Goal: Information Seeking & Learning: Learn about a topic

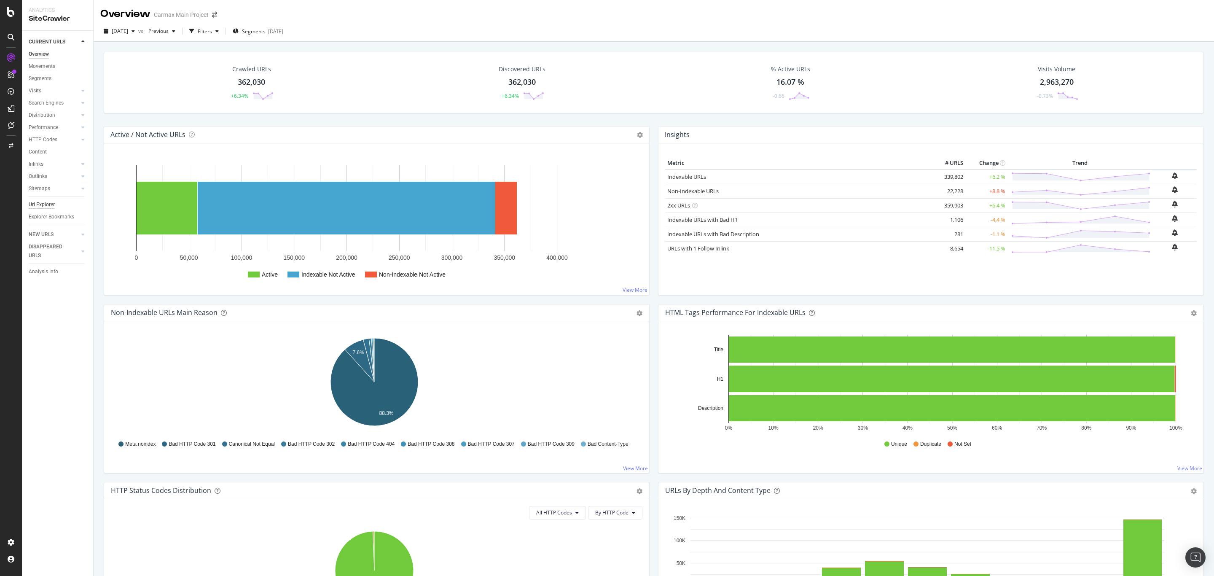
click at [36, 202] on div "Url Explorer" at bounding box center [42, 204] width 26 height 9
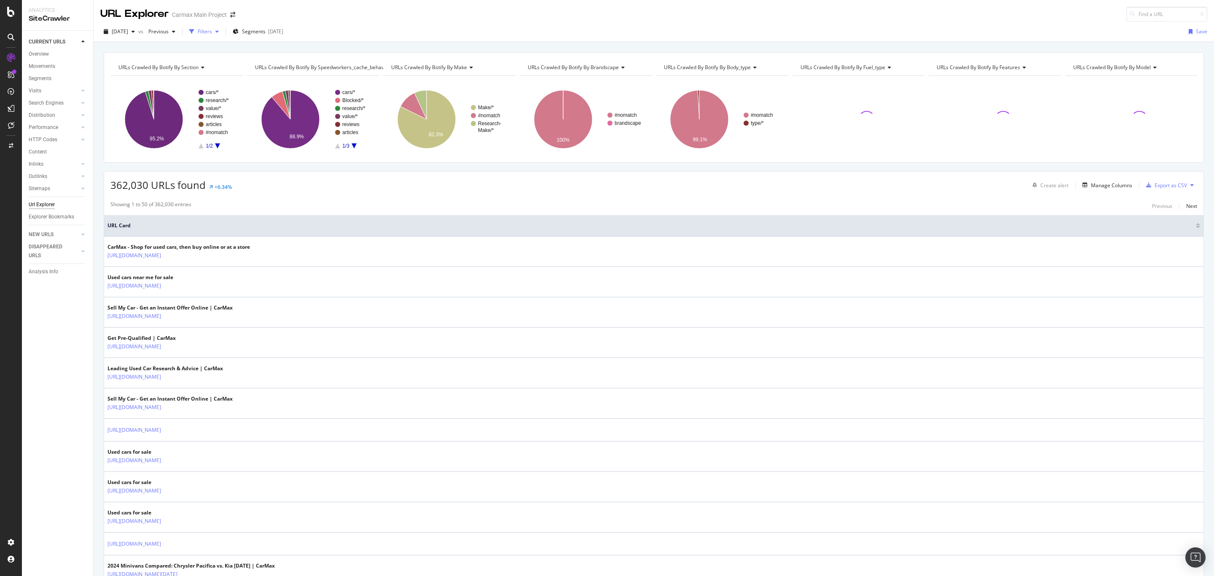
click at [212, 30] on div "Filters" at bounding box center [205, 31] width 14 height 7
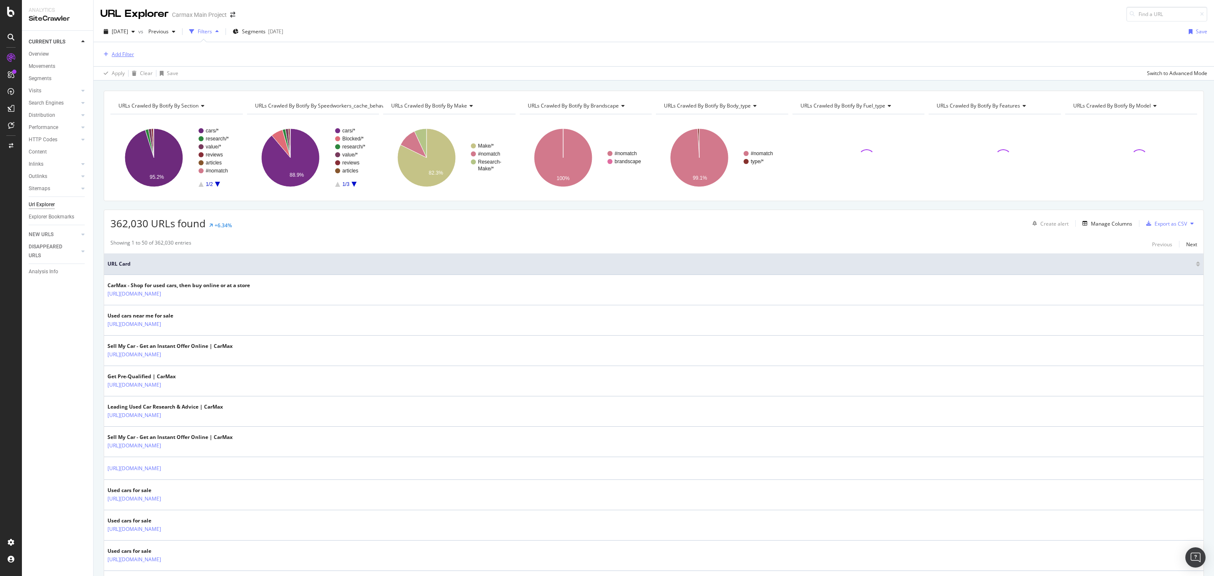
click at [123, 52] on div "Add Filter" at bounding box center [123, 54] width 22 height 7
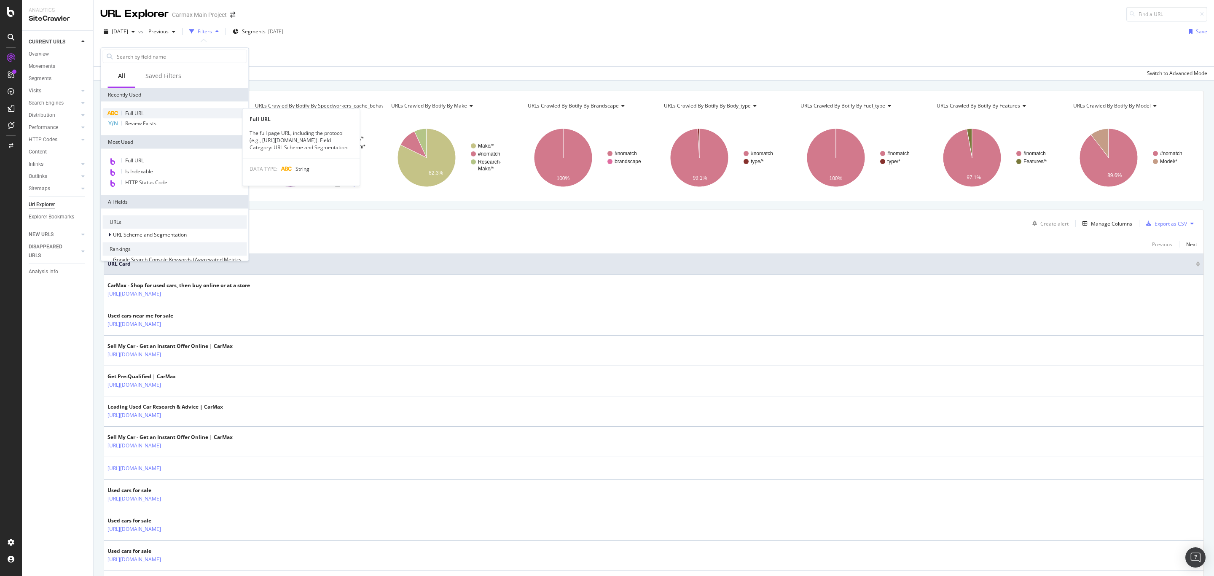
click at [134, 111] on span "Full URL" at bounding box center [134, 113] width 19 height 7
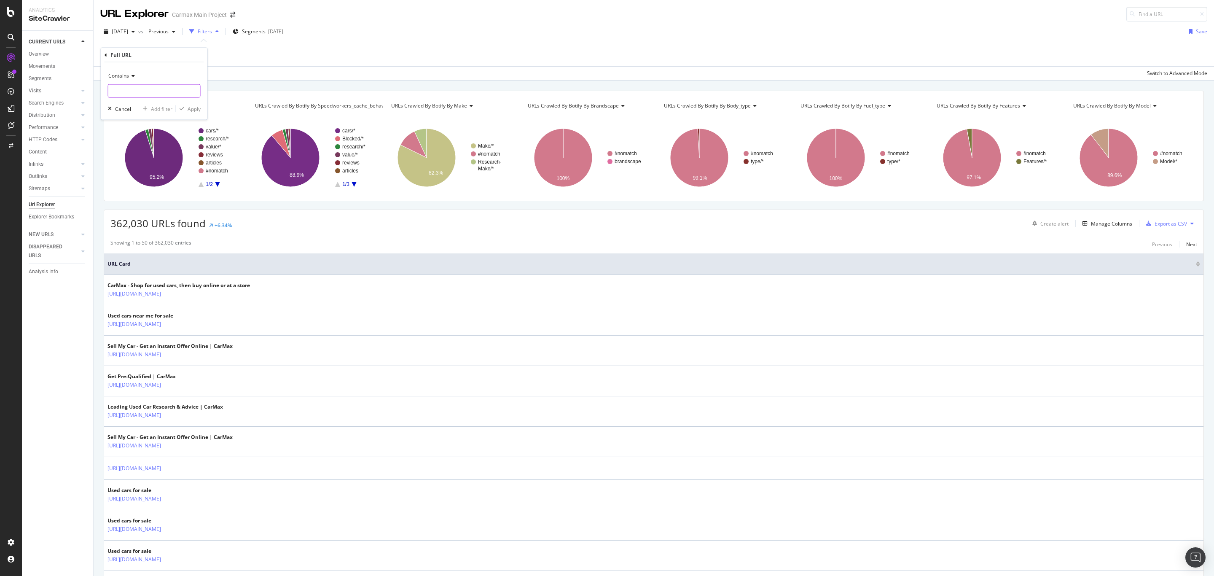
click at [140, 86] on input "text" at bounding box center [154, 90] width 92 height 13
click at [156, 93] on input "text" at bounding box center [154, 90] width 92 height 13
paste input "/research/honda/odyssey/2025"
type input "/research/honda/odyssey/2025"
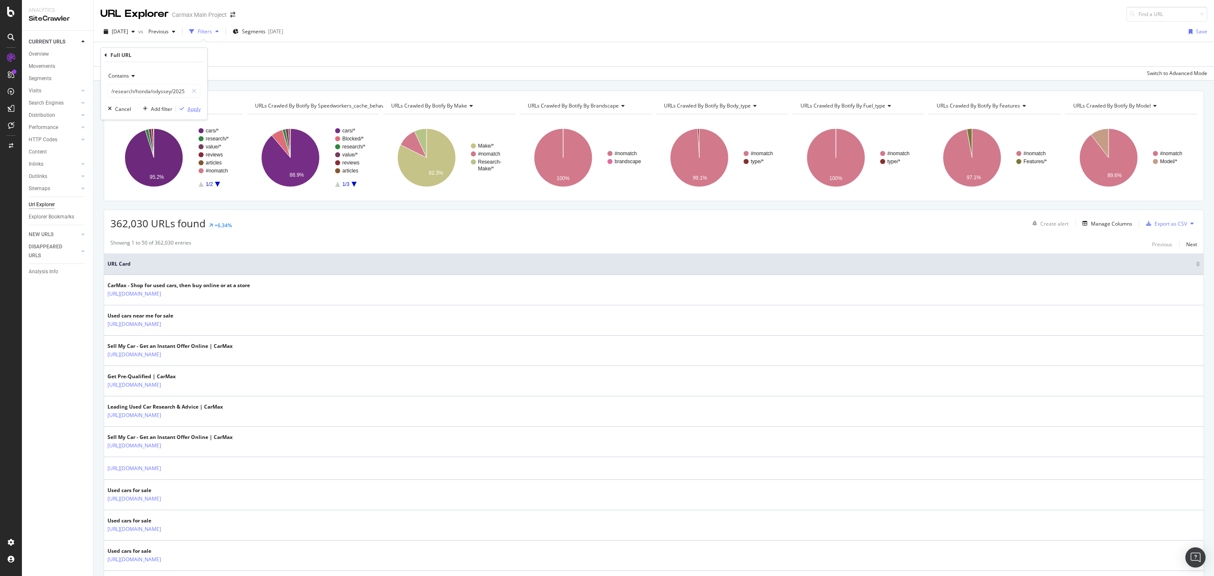
scroll to position [0, 0]
click at [193, 110] on div "Apply" at bounding box center [194, 108] width 13 height 7
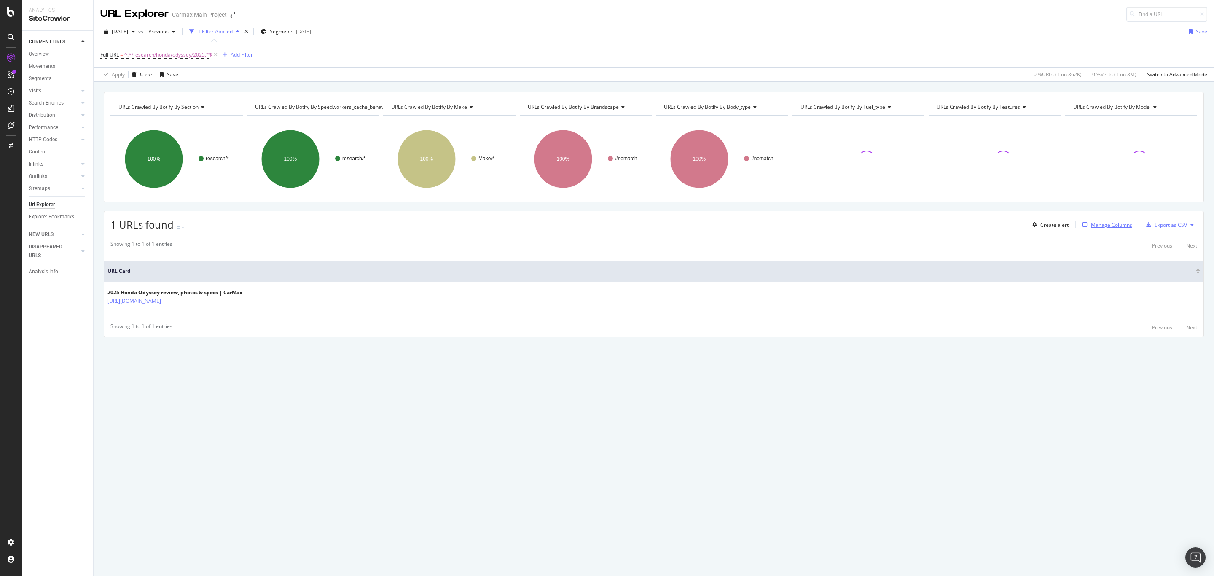
click at [1095, 228] on div "Manage Columns" at bounding box center [1111, 224] width 41 height 7
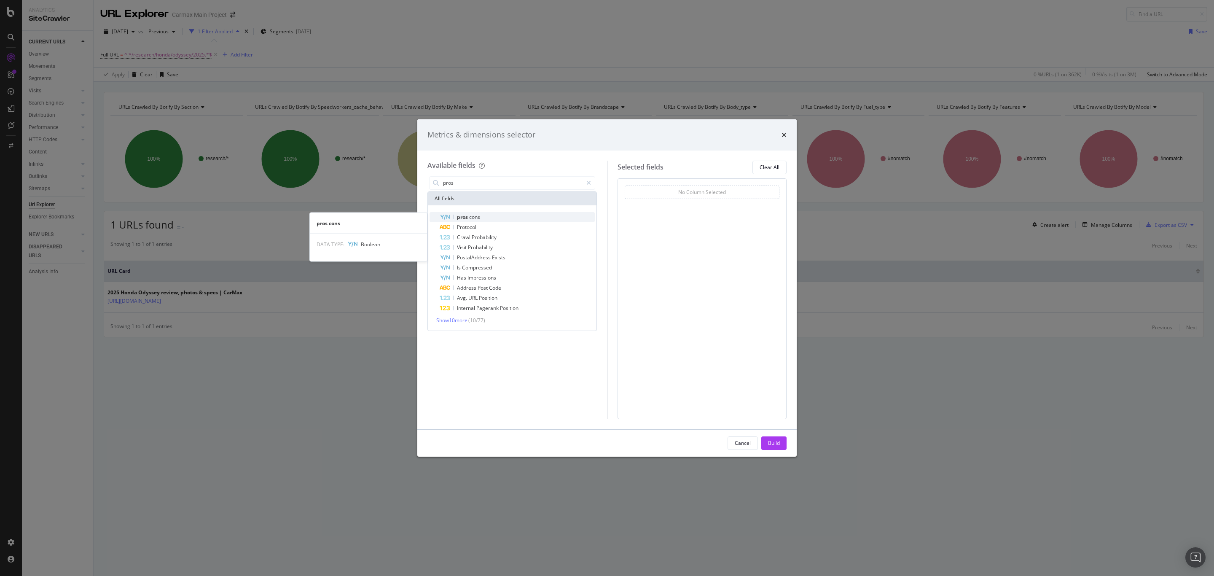
type input "pros"
click at [466, 217] on span "pros" at bounding box center [463, 216] width 12 height 7
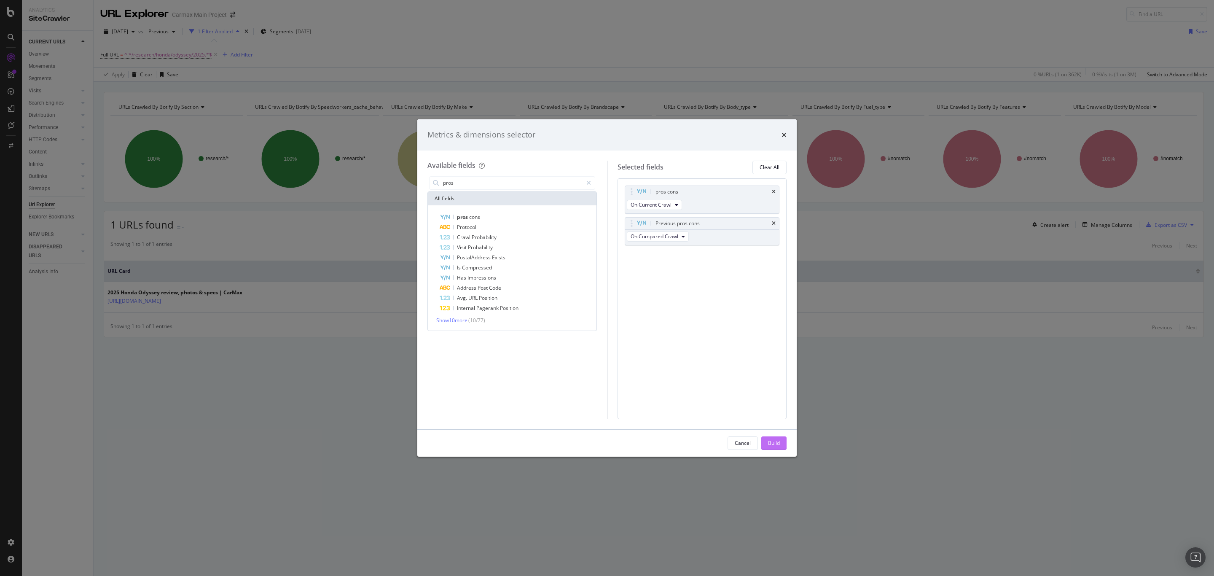
click at [773, 443] on div "Build" at bounding box center [774, 442] width 12 height 7
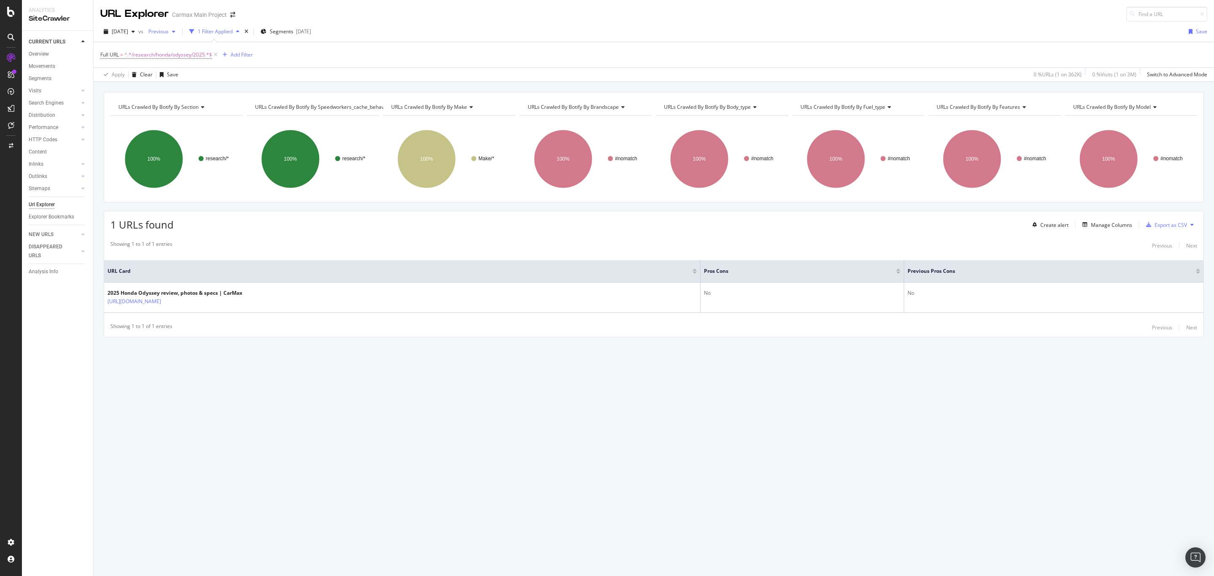
click at [169, 30] on span "Previous" at bounding box center [157, 31] width 24 height 7
click at [184, 106] on div "[DATE]" at bounding box center [184, 109] width 46 height 8
click at [175, 37] on div "[DATE]" at bounding box center [160, 31] width 30 height 13
click at [182, 75] on div "[DATE]" at bounding box center [184, 77] width 46 height 8
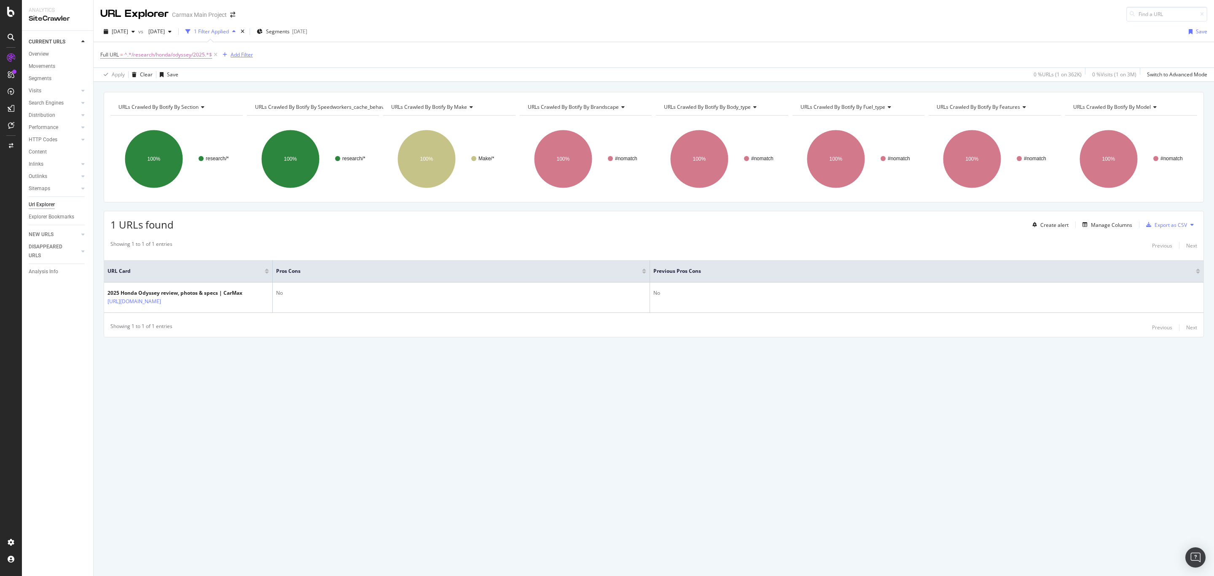
click at [247, 57] on div "Add Filter" at bounding box center [242, 54] width 22 height 7
click at [196, 85] on div "URLs Crawled By Botify By section Chart (by Value) Table Expand Export as CSV E…" at bounding box center [654, 92] width 1120 height 20
click at [224, 54] on icon "button" at bounding box center [225, 54] width 5 height 5
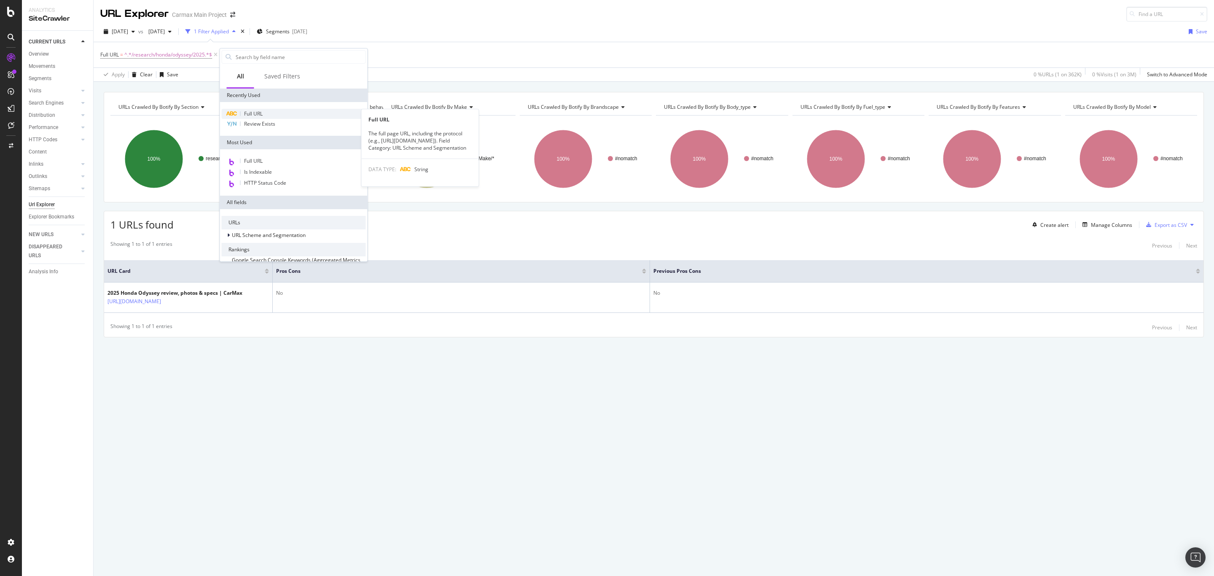
click at [270, 113] on div "Full URL" at bounding box center [294, 114] width 144 height 10
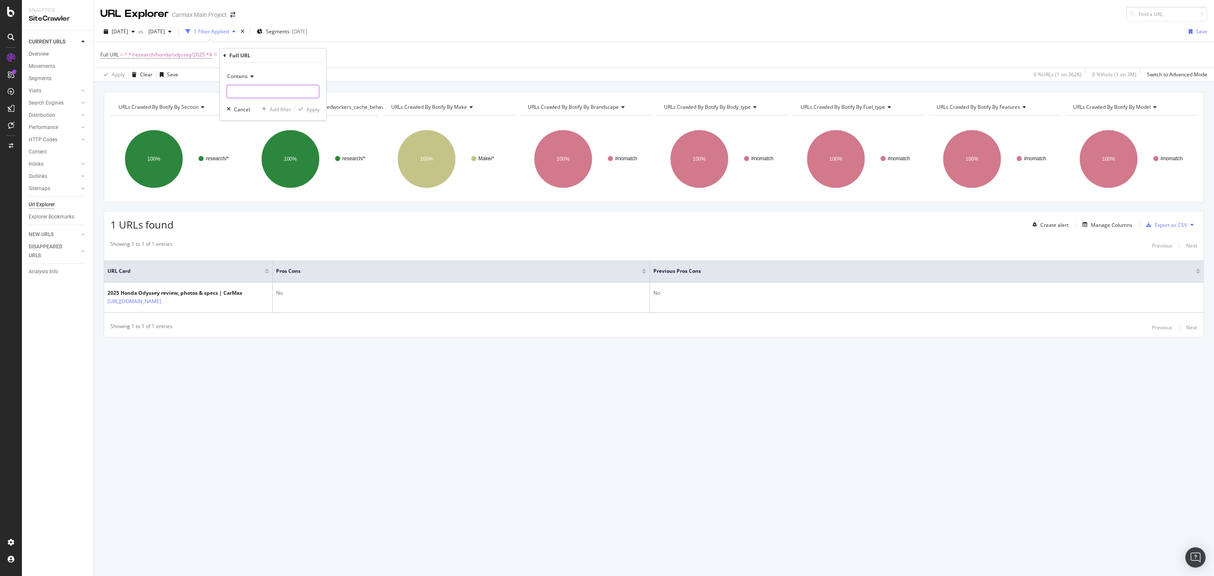
click at [255, 90] on input "text" at bounding box center [273, 91] width 92 height 13
paste input "/research/honda/odyssey/2025"
type input "/research/honda/odyssey"
click at [311, 113] on div "Apply" at bounding box center [312, 109] width 13 height 7
click at [217, 56] on icon at bounding box center [215, 55] width 7 height 8
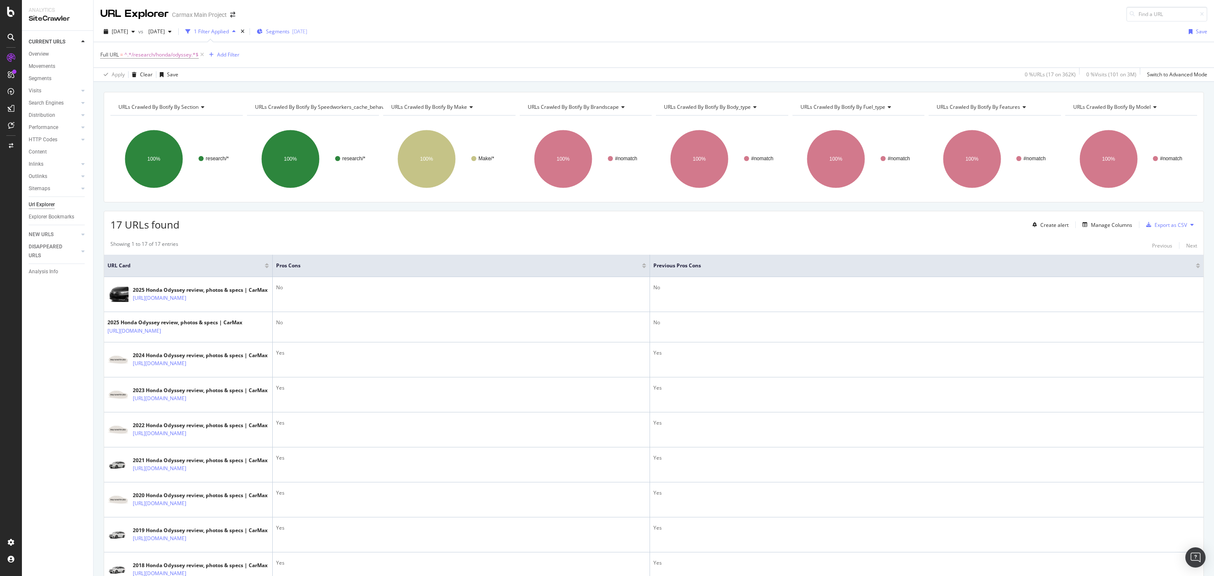
click at [290, 29] on span "Segments" at bounding box center [278, 31] width 24 height 7
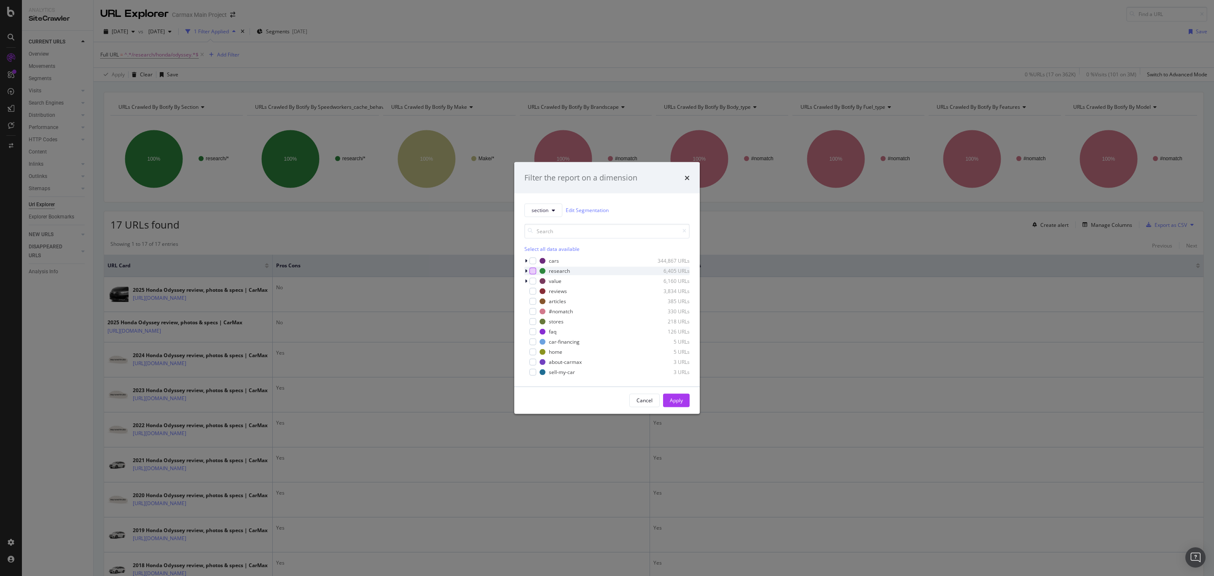
click at [531, 271] on div "modal" at bounding box center [532, 270] width 7 height 7
click at [685, 400] on button "Apply" at bounding box center [676, 399] width 27 height 13
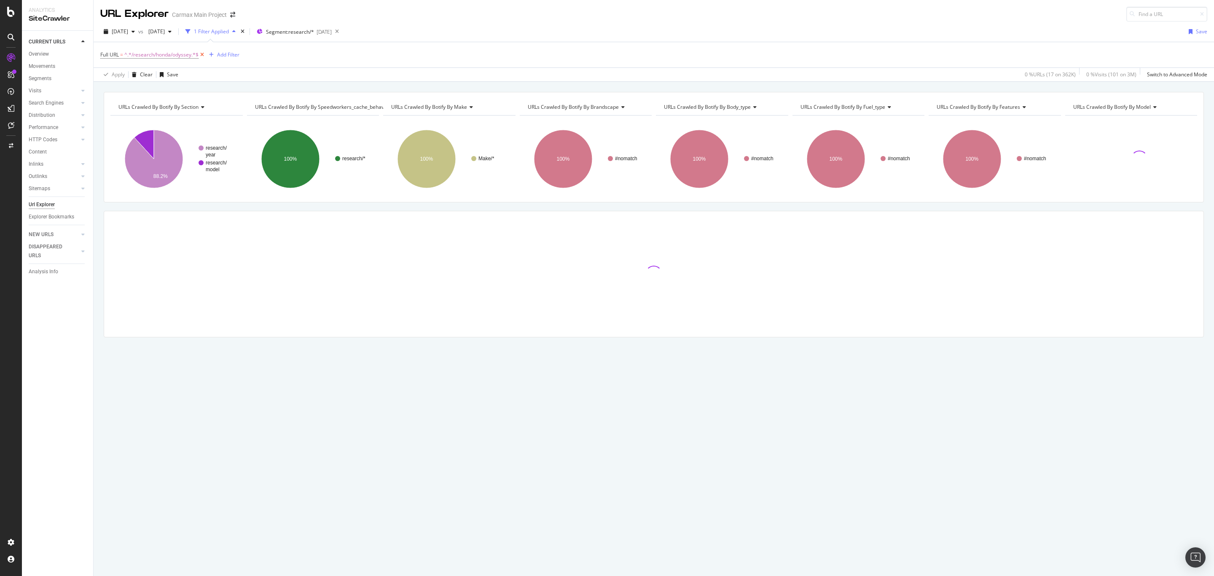
click at [202, 54] on icon at bounding box center [202, 55] width 7 height 8
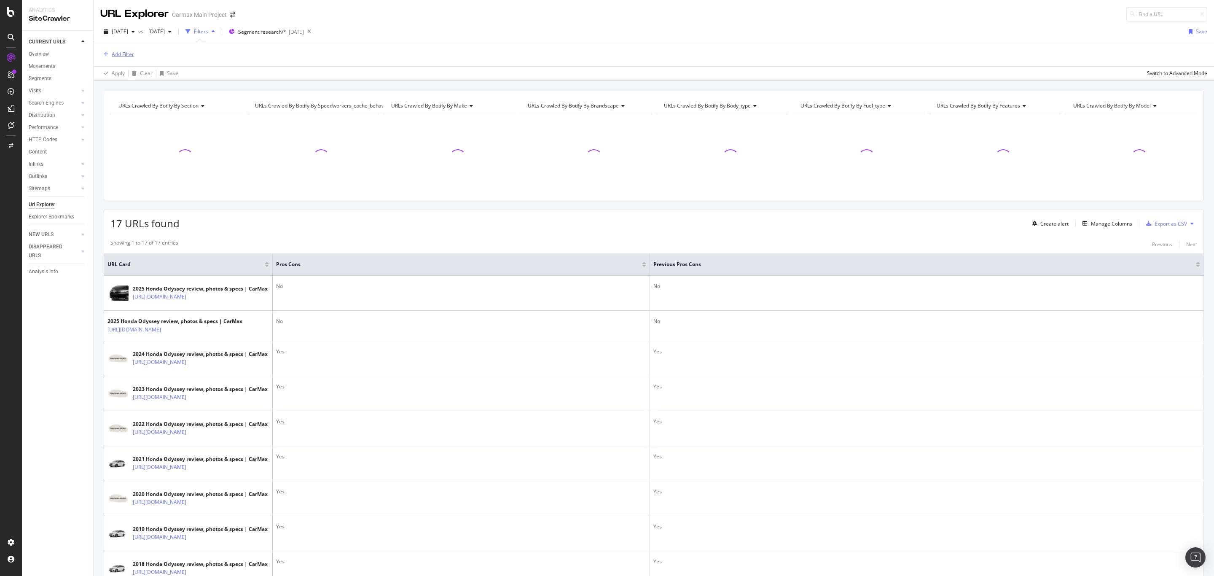
click at [114, 54] on div "Add Filter" at bounding box center [123, 54] width 22 height 7
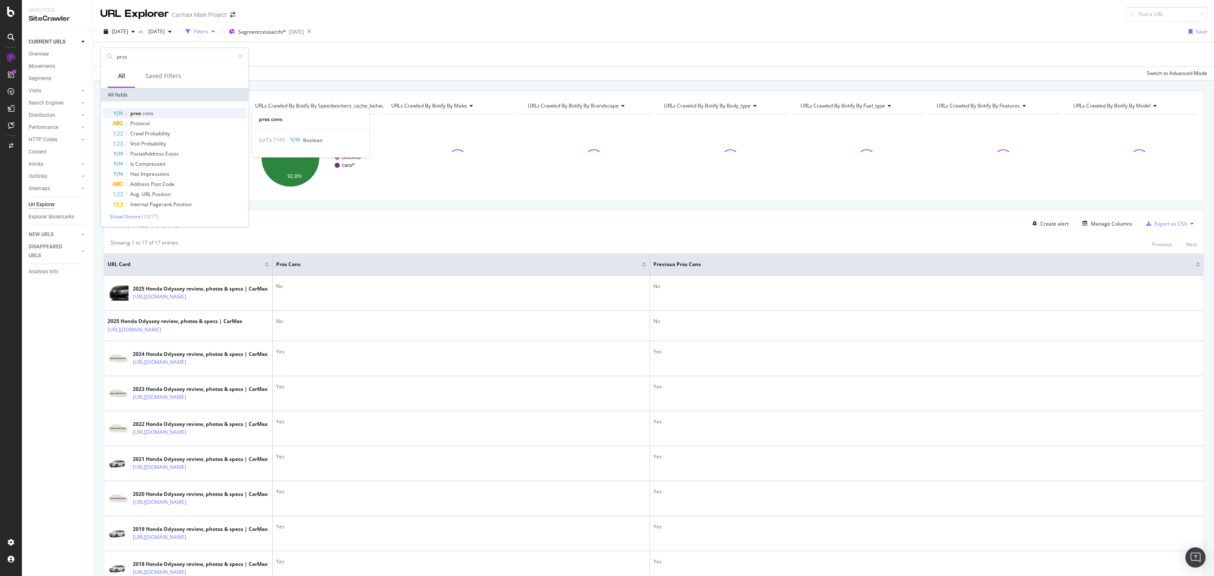
type input "pros"
click at [134, 110] on span "pros" at bounding box center [136, 113] width 12 height 7
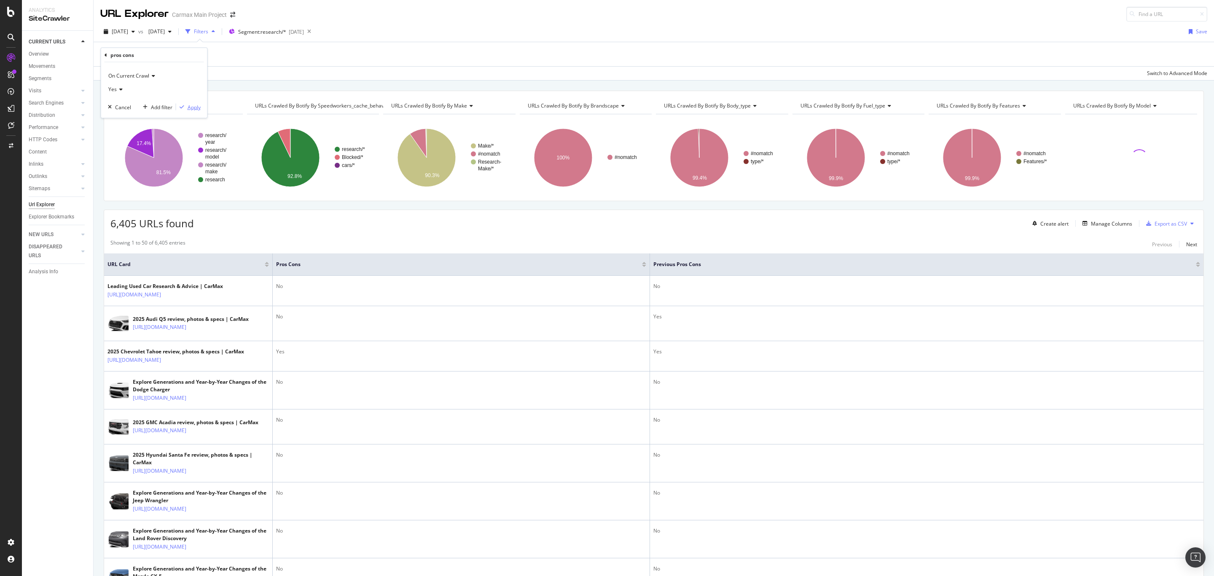
click at [193, 107] on div "Apply" at bounding box center [194, 106] width 13 height 7
